Goal: Transaction & Acquisition: Purchase product/service

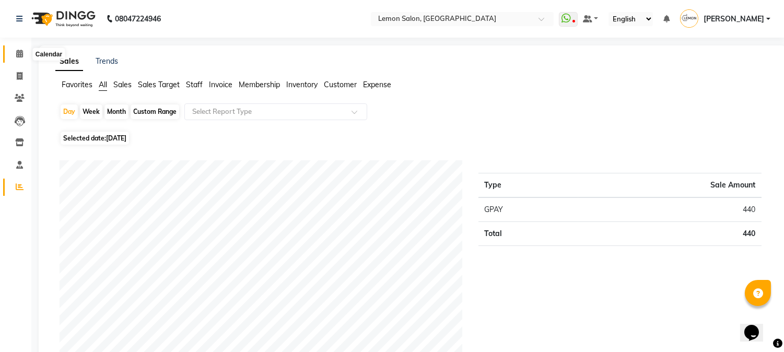
click at [20, 55] on icon at bounding box center [19, 54] width 7 height 8
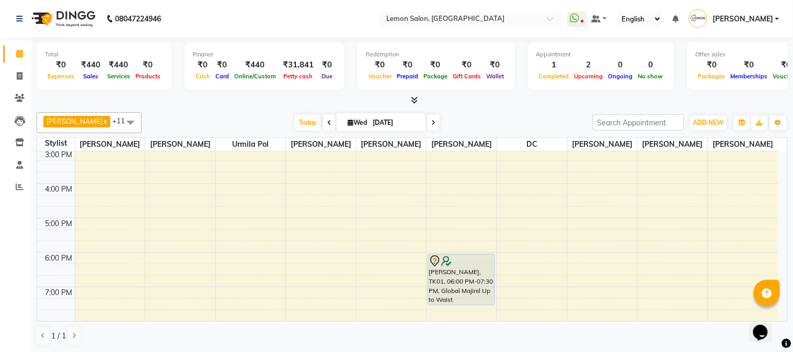
scroll to position [170, 0]
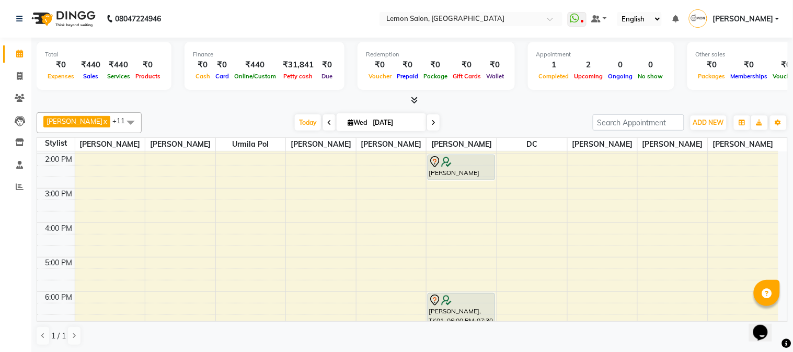
click at [369, 124] on input "[DATE]" at bounding box center [395, 123] width 52 height 16
select select "9"
select select "2025"
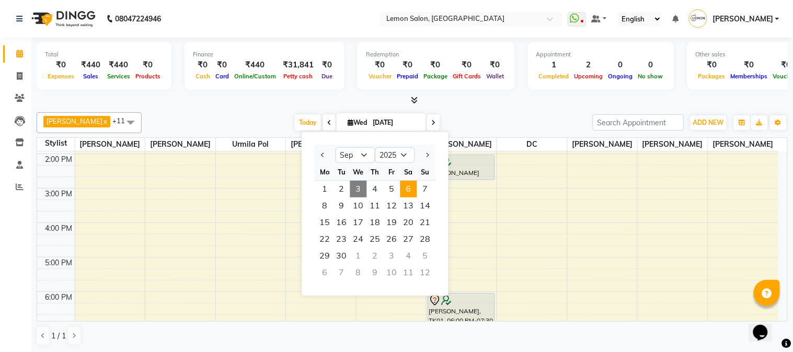
click at [408, 188] on span "6" at bounding box center [408, 189] width 17 height 17
type input "[DATE]"
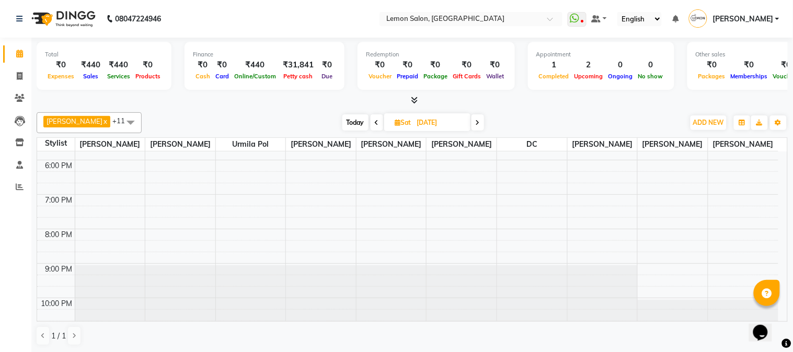
scroll to position [271, 0]
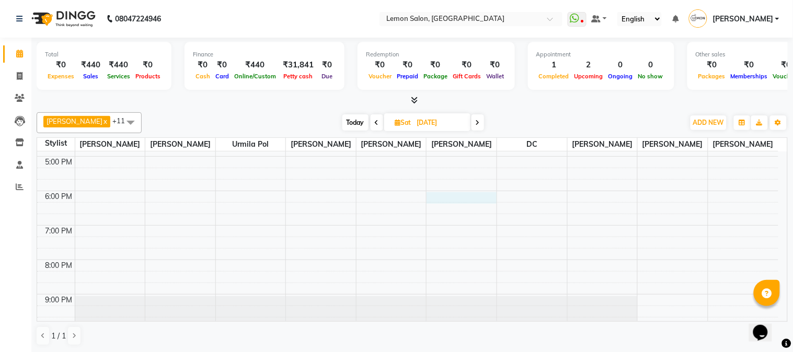
click at [446, 208] on div "9:00 AM 10:00 AM 11:00 AM 12:00 PM 1:00 PM 2:00 PM 3:00 PM 4:00 PM 5:00 PM 6:00…" at bounding box center [407, 122] width 741 height 482
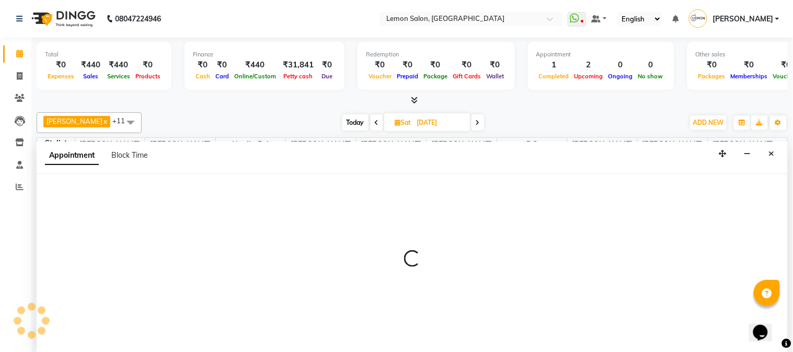
select select "7629"
select select "tentative"
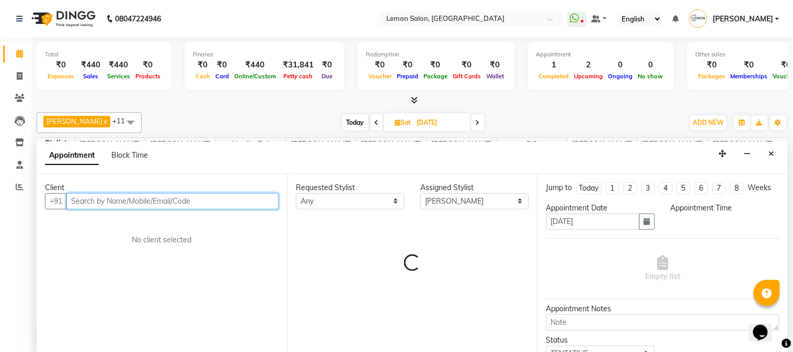
select select "1080"
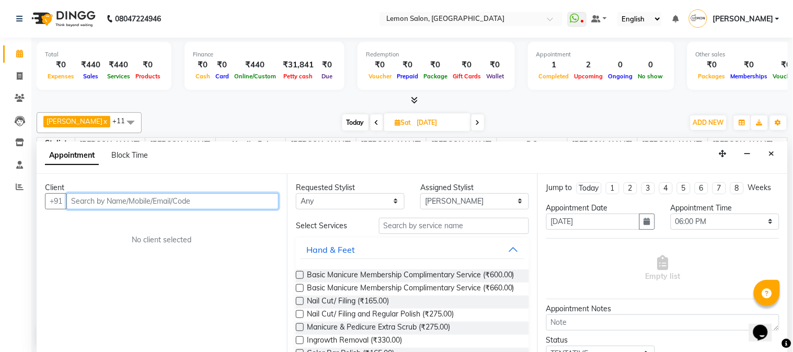
click at [113, 204] on input "text" at bounding box center [172, 201] width 212 height 16
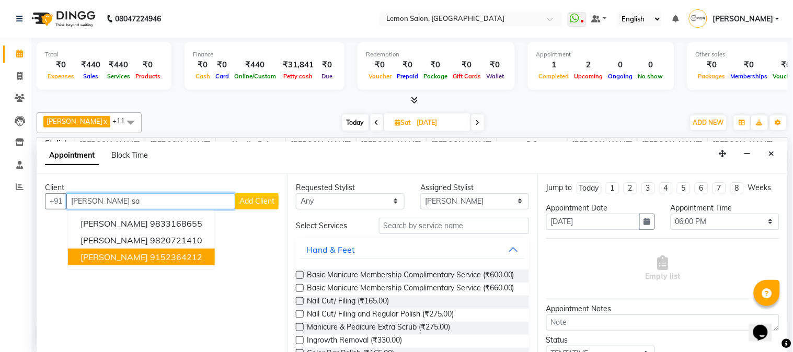
click at [138, 256] on span "[PERSON_NAME]" at bounding box center [113, 257] width 67 height 10
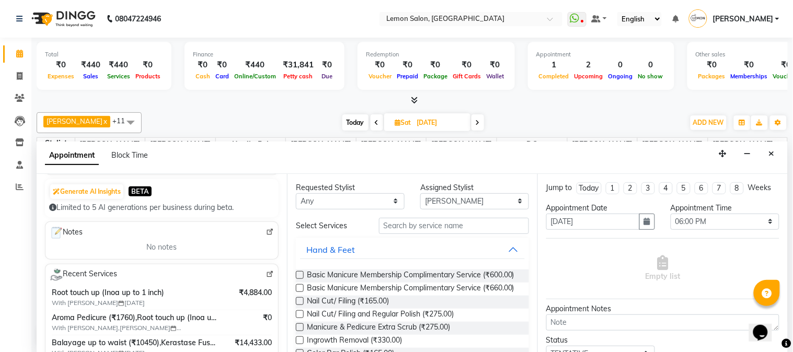
scroll to position [155, 0]
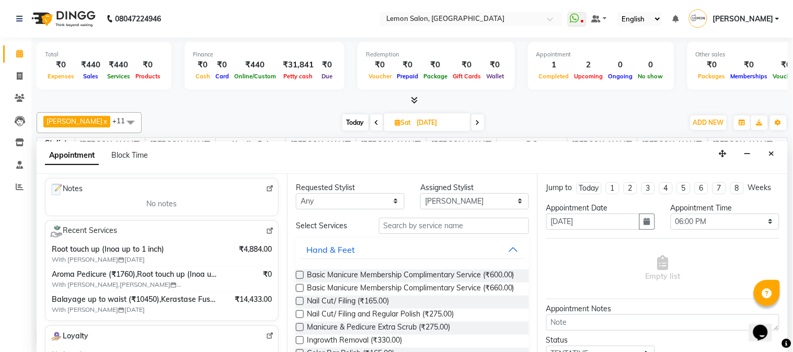
type input "9152364212"
click at [398, 227] on input "text" at bounding box center [454, 226] width 150 height 16
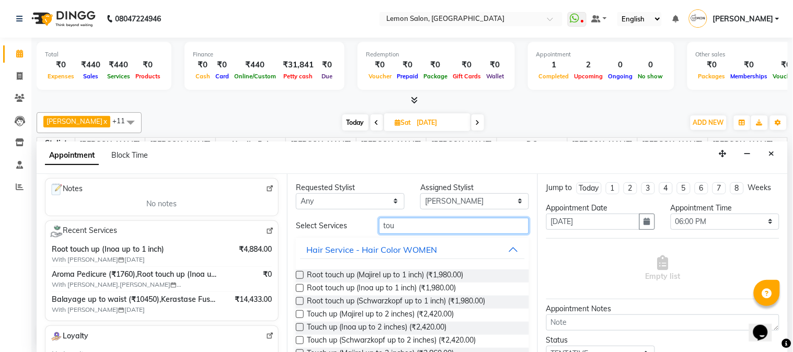
type input "tou"
click at [299, 286] on label at bounding box center [300, 288] width 8 height 8
click at [299, 286] on input "checkbox" at bounding box center [299, 289] width 7 height 7
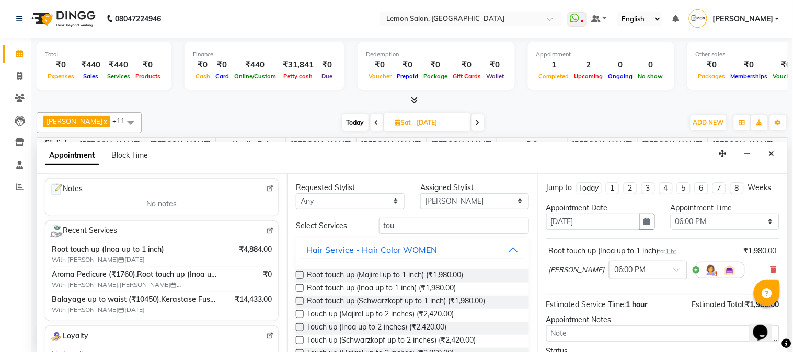
click at [299, 290] on label at bounding box center [300, 288] width 8 height 8
click at [299, 290] on input "checkbox" at bounding box center [299, 289] width 7 height 7
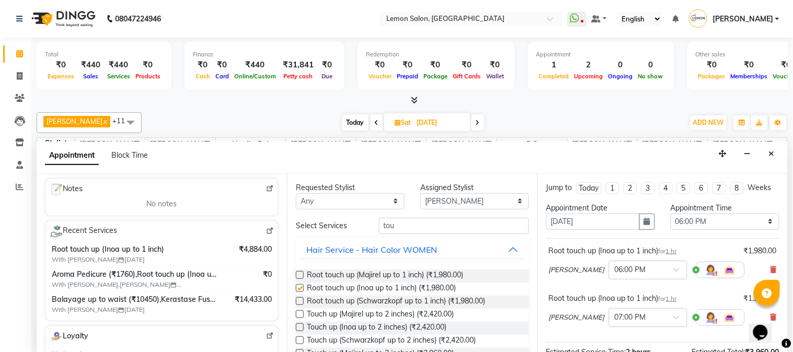
checkbox input "false"
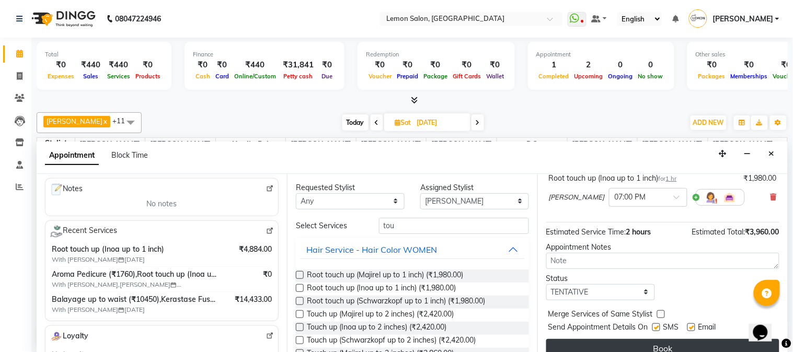
scroll to position [144, 0]
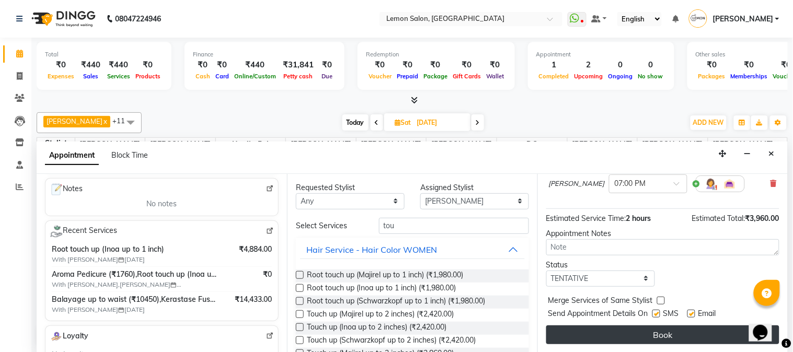
click at [673, 333] on button "Book" at bounding box center [662, 334] width 233 height 19
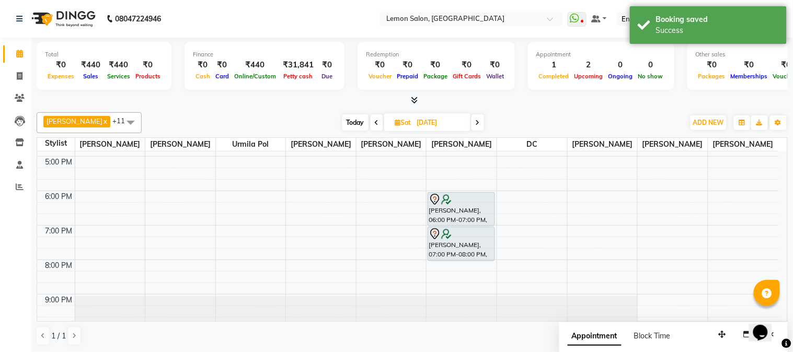
click at [359, 122] on span "Today" at bounding box center [355, 122] width 26 height 16
type input "[DATE]"
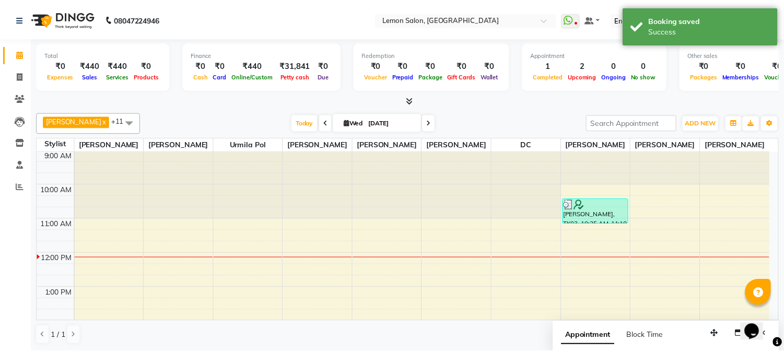
scroll to position [0, 0]
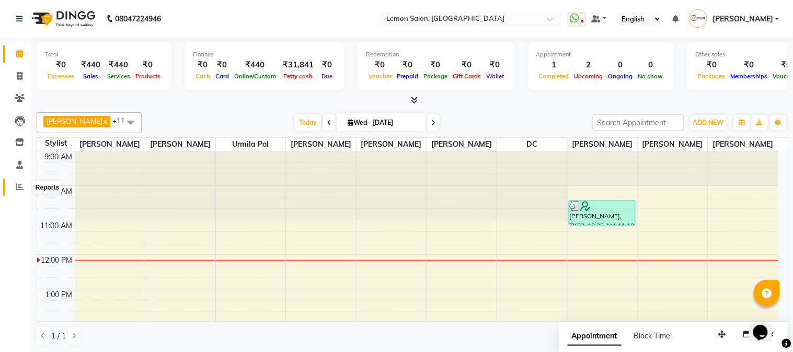
click at [11, 186] on span at bounding box center [19, 187] width 18 height 12
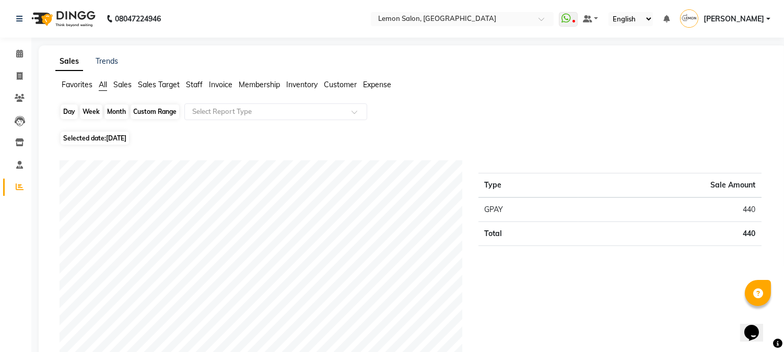
click at [73, 111] on div "Day" at bounding box center [69, 111] width 17 height 15
select select "9"
select select "2025"
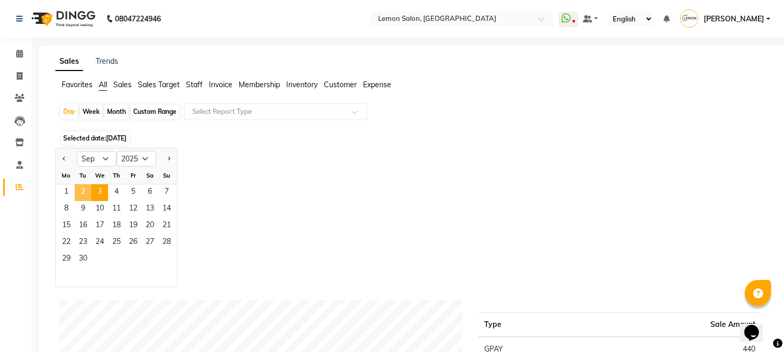
click at [83, 190] on span "2" at bounding box center [83, 192] width 17 height 17
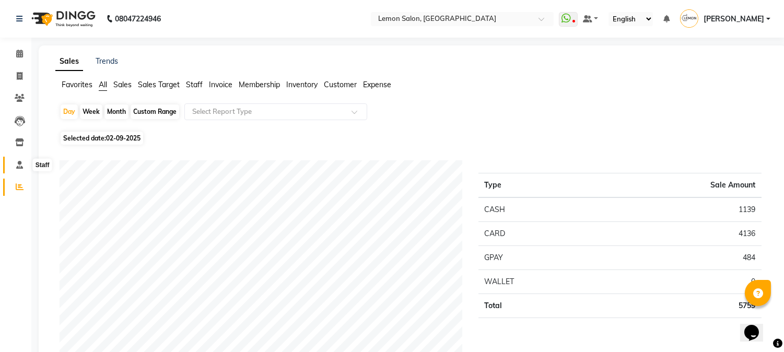
click at [17, 161] on icon at bounding box center [19, 165] width 7 height 8
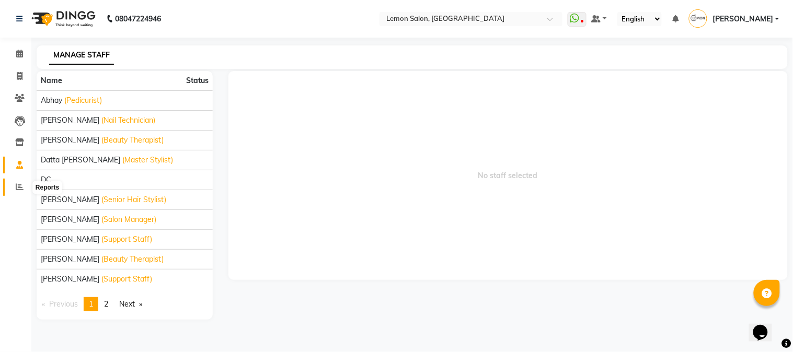
click at [14, 187] on span at bounding box center [19, 187] width 18 height 12
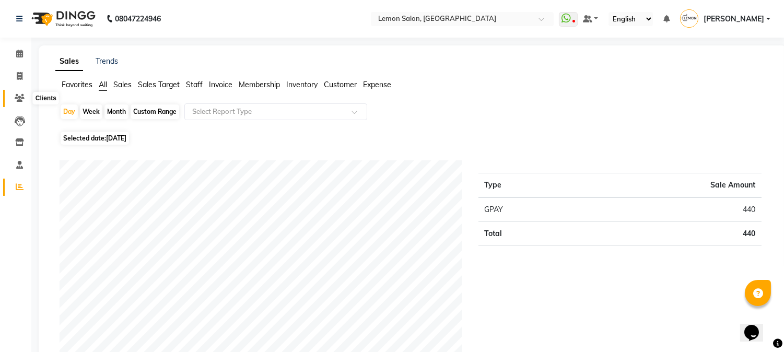
click at [16, 96] on icon at bounding box center [20, 98] width 10 height 8
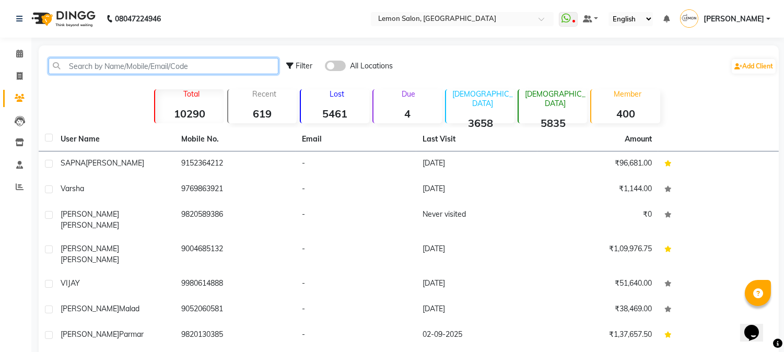
click at [73, 71] on input "text" at bounding box center [164, 66] width 230 height 16
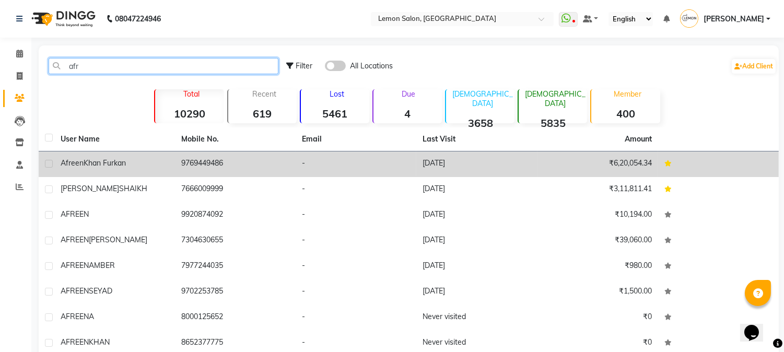
type input "afr"
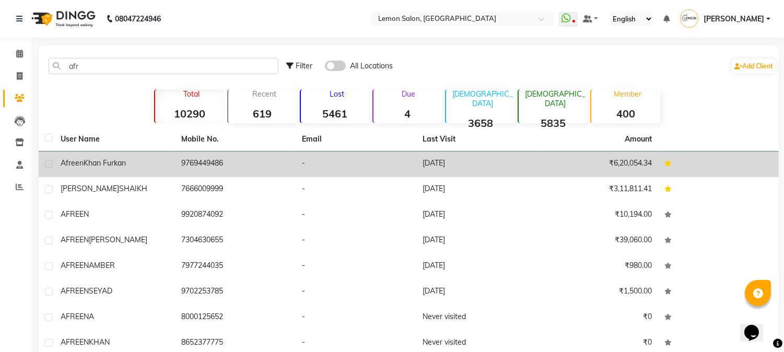
click at [132, 165] on div "[PERSON_NAME] furkan" at bounding box center [115, 163] width 108 height 11
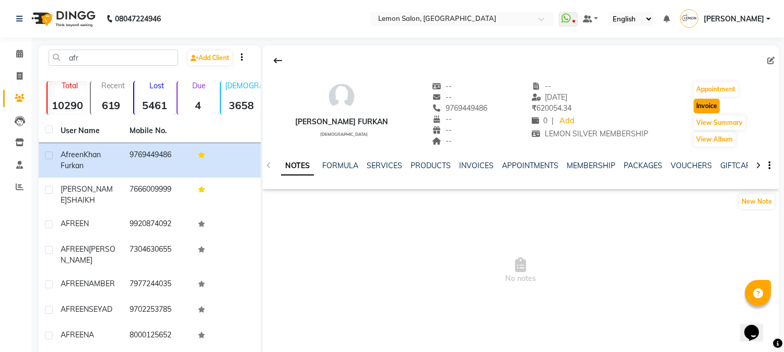
click at [702, 105] on button "Invoice" at bounding box center [707, 106] width 26 height 15
select select "service"
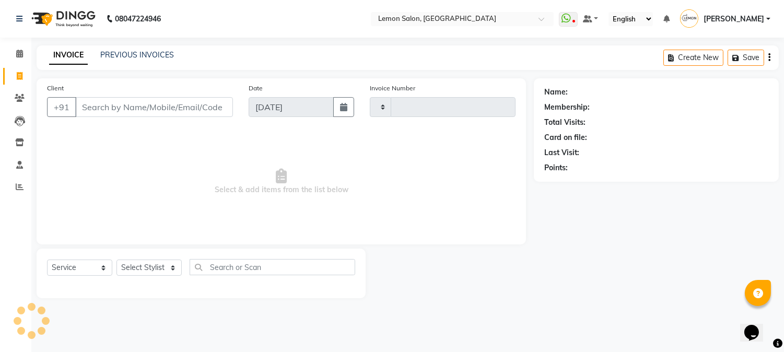
type input "2686"
select select "565"
type input "9769449486"
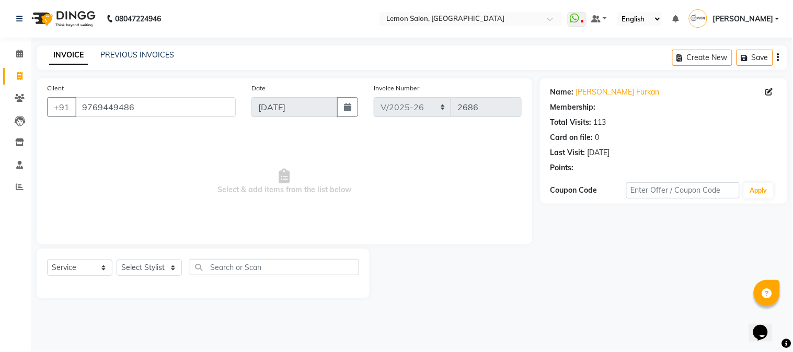
select select "1: Object"
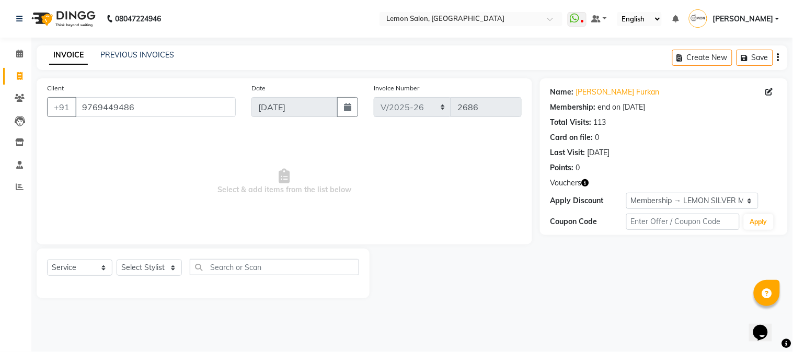
click at [583, 183] on icon "button" at bounding box center [584, 182] width 7 height 7
click at [589, 291] on div "Name: [PERSON_NAME] Furkan Membership: end on [DATE] Total Visits: 113 Card on …" at bounding box center [667, 188] width 255 height 220
click at [20, 185] on icon at bounding box center [20, 187] width 8 height 8
